Goal: Information Seeking & Learning: Learn about a topic

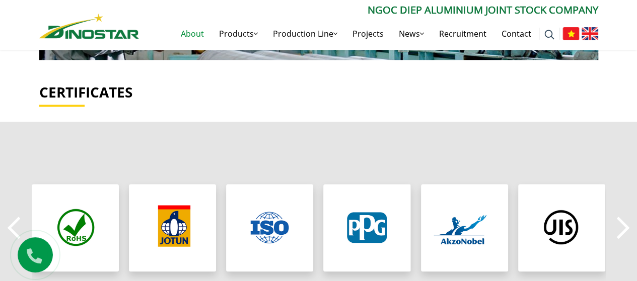
scroll to position [705, 0]
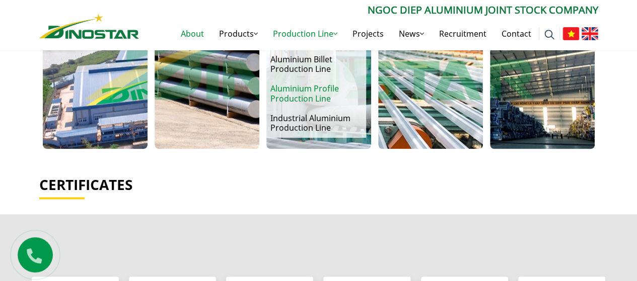
click at [305, 89] on link "Aluminium Profile Production Line" at bounding box center [315, 93] width 101 height 29
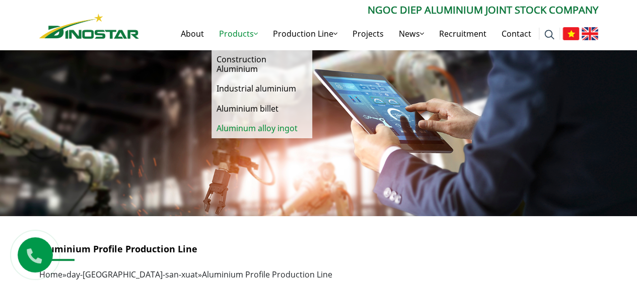
click at [251, 129] on link "Aluminum alloy ingot" at bounding box center [261, 129] width 101 height 20
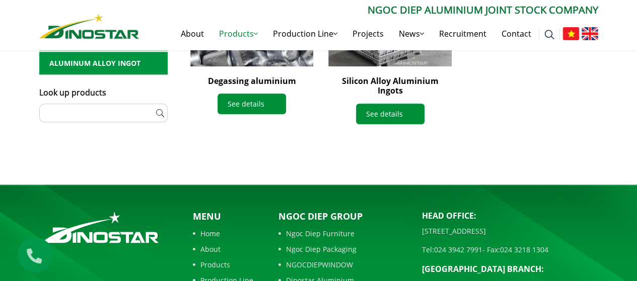
scroll to position [604, 0]
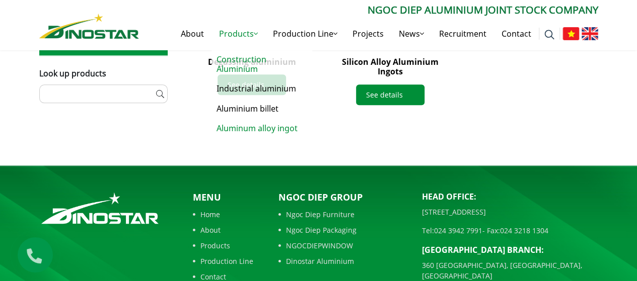
click at [248, 65] on link "Construction Aluminium" at bounding box center [261, 64] width 101 height 29
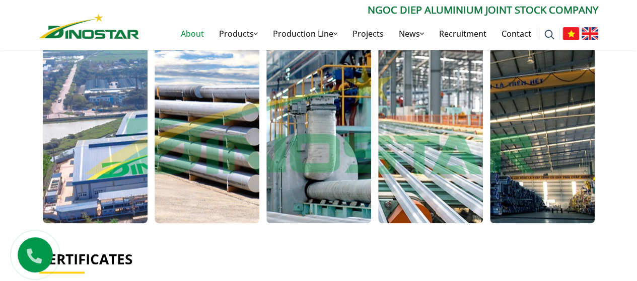
scroll to position [503, 0]
